Goal: Navigation & Orientation: Find specific page/section

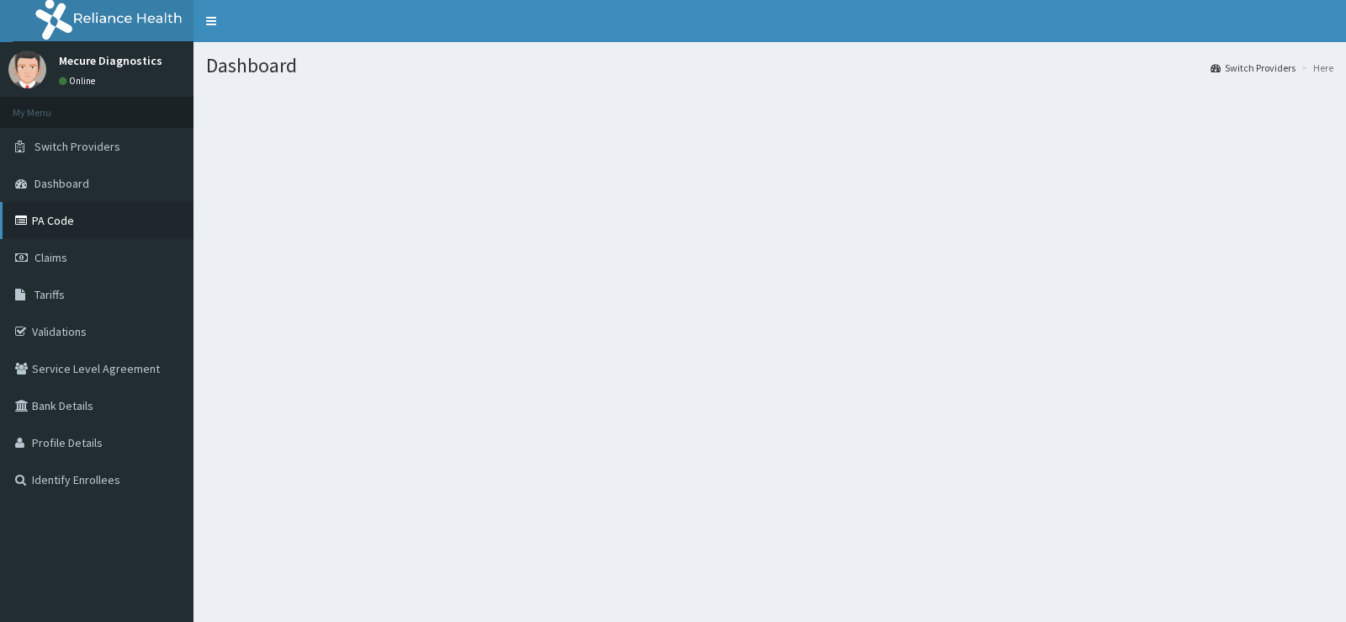
click at [62, 219] on link "PA Code" at bounding box center [96, 220] width 193 height 37
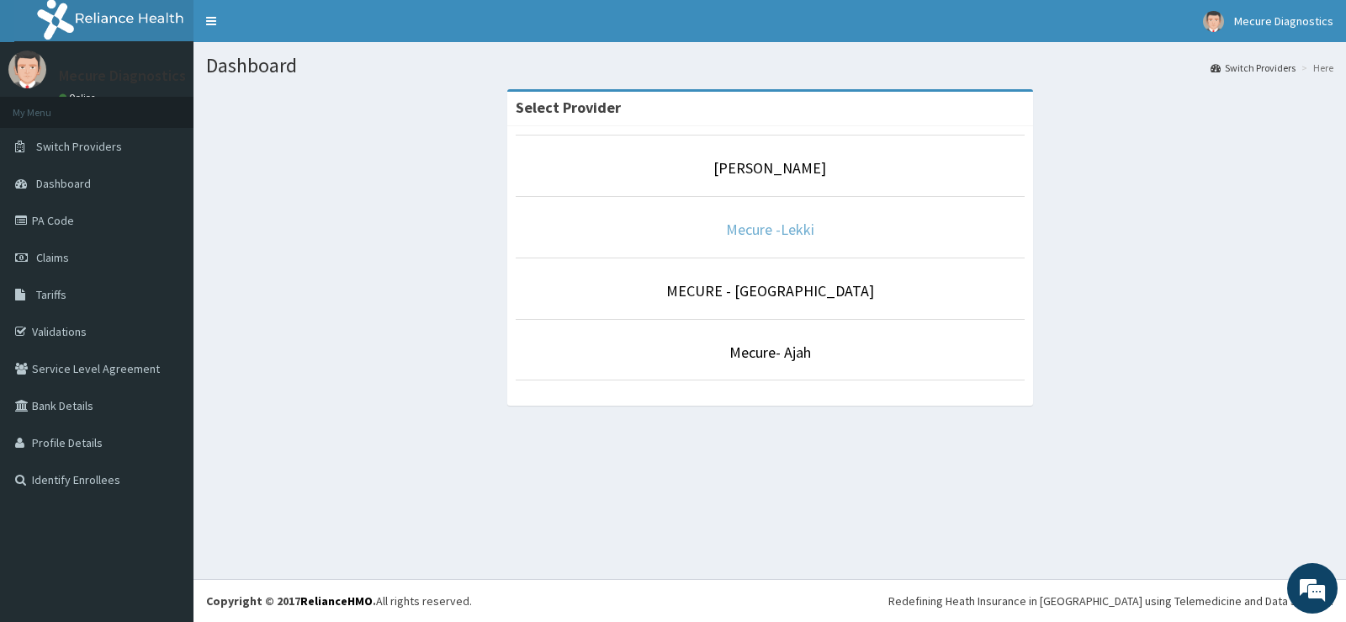
click at [798, 229] on link "Mecure -Lekki" at bounding box center [770, 229] width 88 height 19
